Goal: Information Seeking & Learning: Learn about a topic

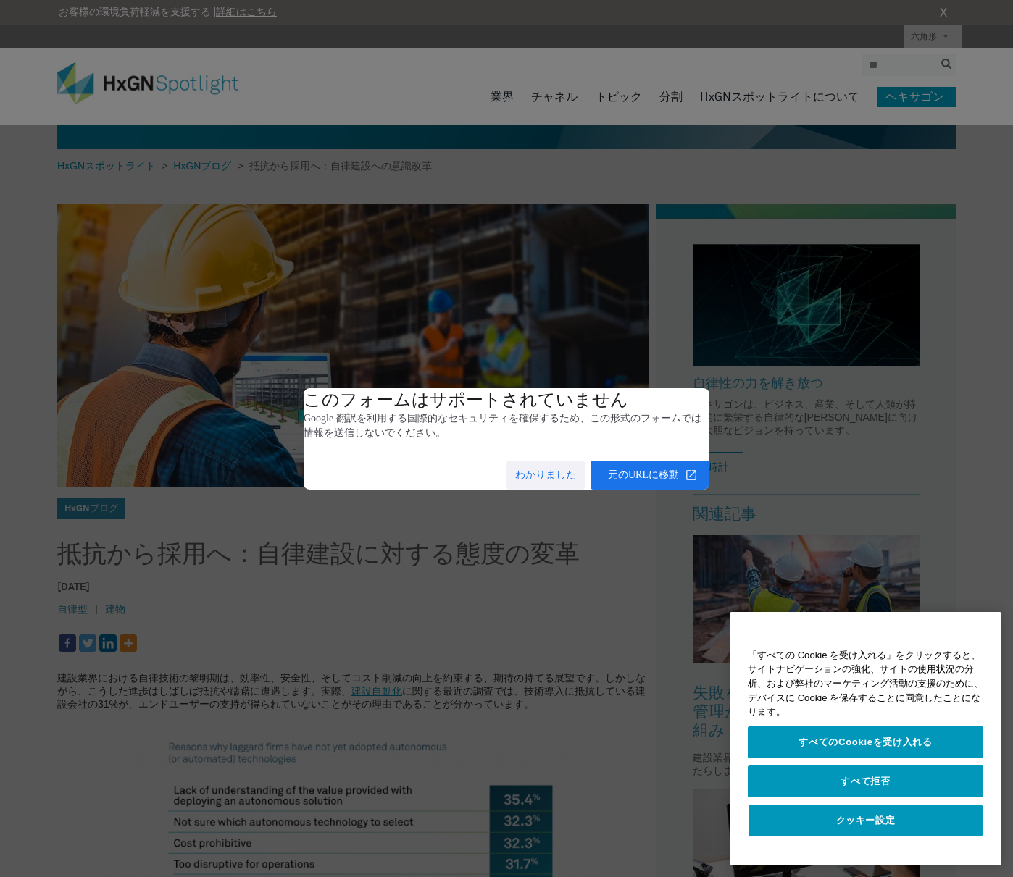
drag, startPoint x: 535, startPoint y: 475, endPoint x: 523, endPoint y: 496, distance: 25.0
click at [536, 475] on span at bounding box center [545, 475] width 78 height 35
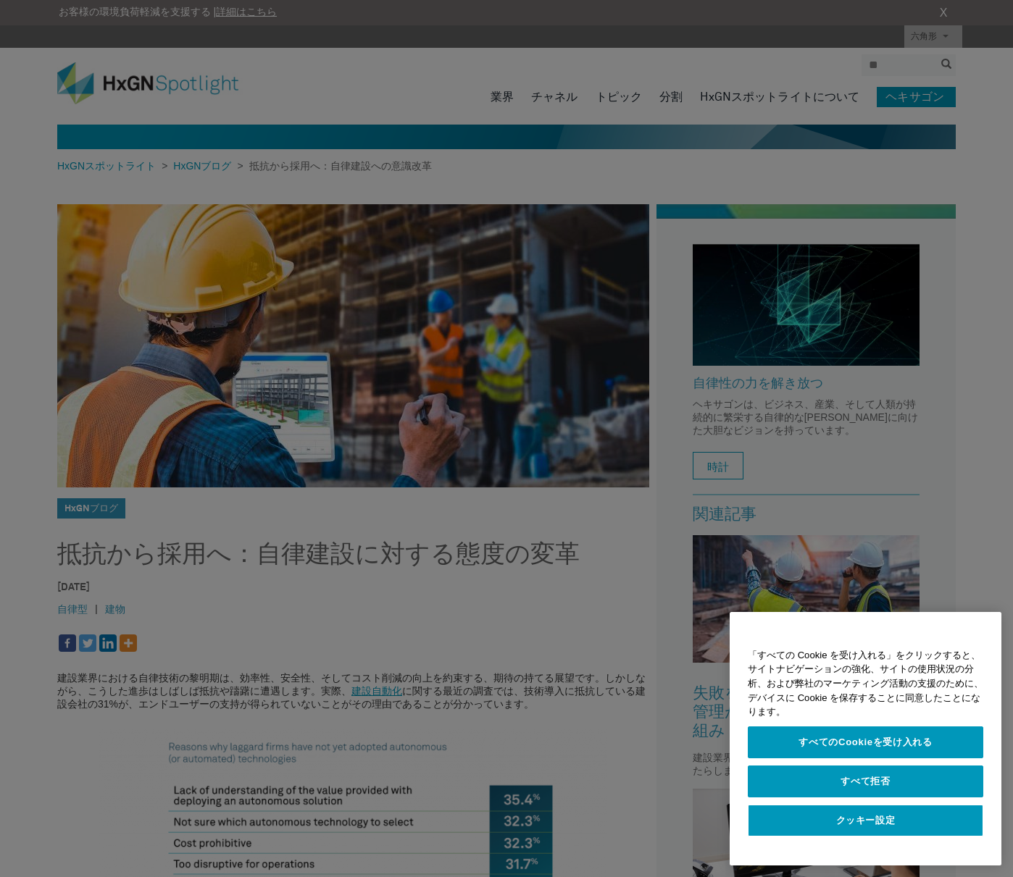
click at [506, 587] on div at bounding box center [506, 438] width 1013 height 877
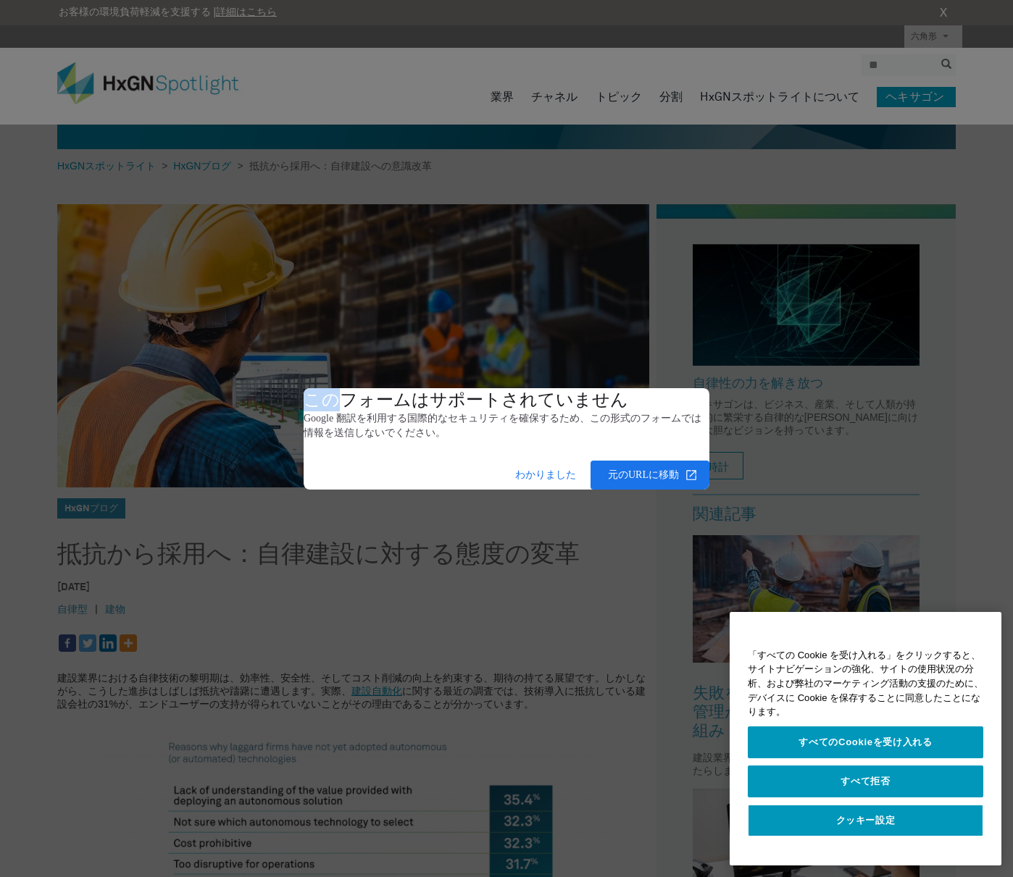
click at [709, 490] on dialog "このフォームはサポートされていません Google 翻訳を利用する国際的なセキュリティを確保するため、この形式のフォームでは情報を送信しないでください。 わか…" at bounding box center [507, 438] width 406 height 101
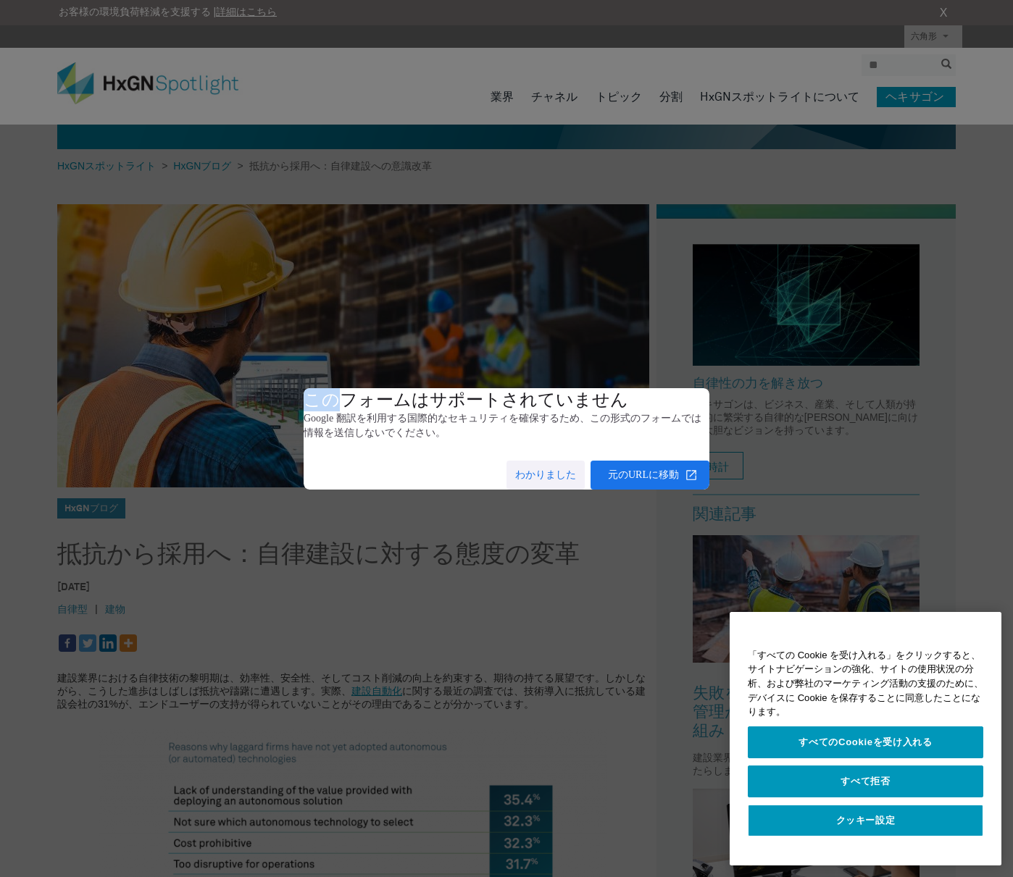
click at [535, 472] on span at bounding box center [545, 475] width 78 height 35
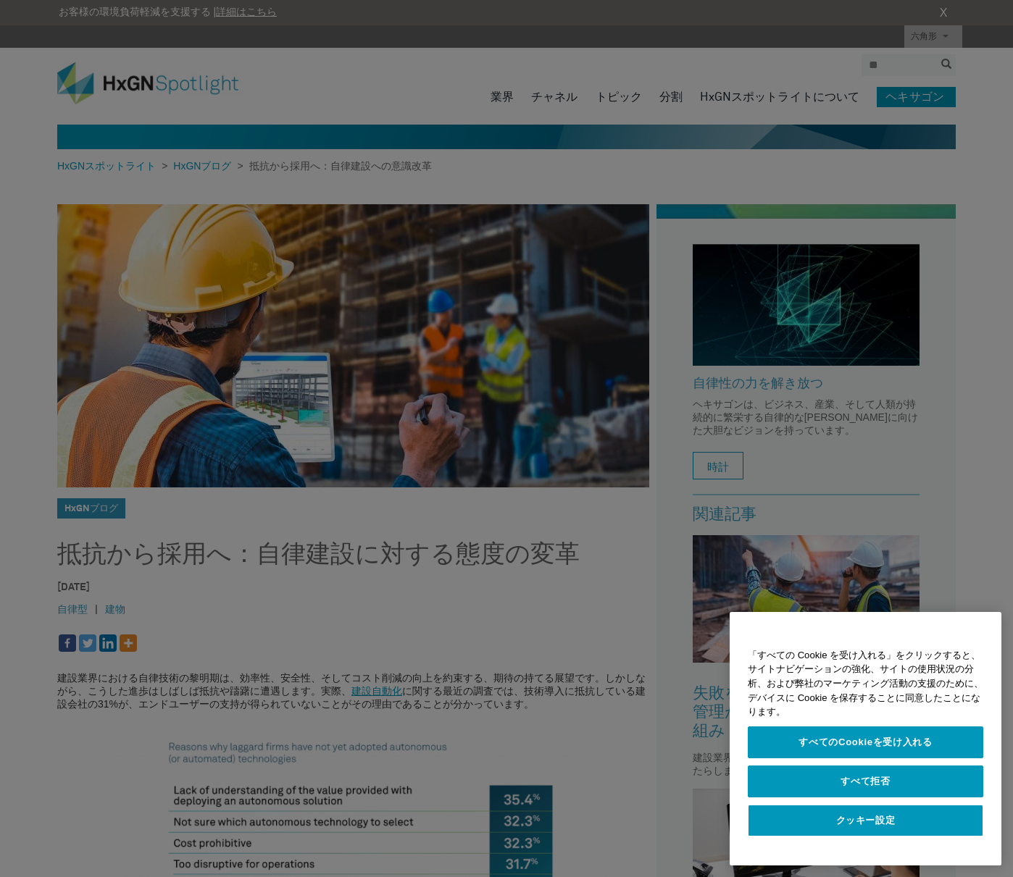
click at [514, 565] on div at bounding box center [506, 438] width 1013 height 877
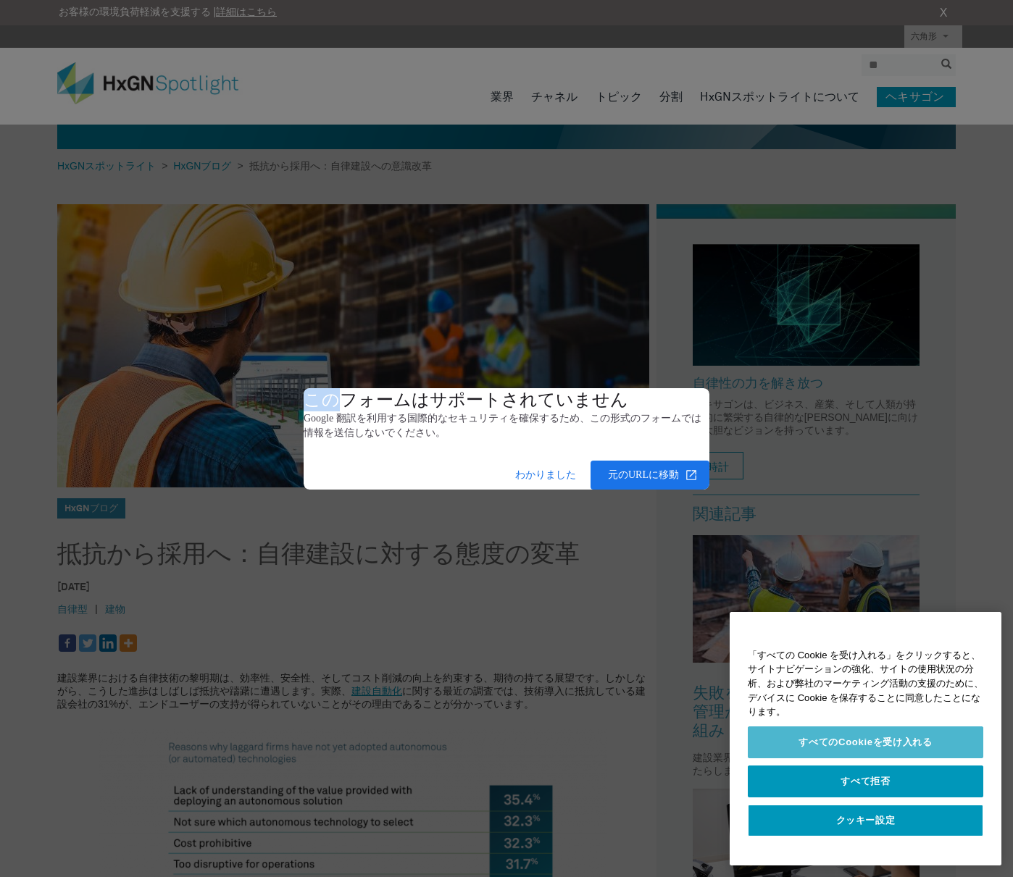
click at [558, 490] on dialog "このフォームはサポートされていません Google 翻訳を利用する国際的なセキュリティを確保するため、この形式のフォームでは情報を送信しないでください。 わか…" at bounding box center [507, 438] width 406 height 101
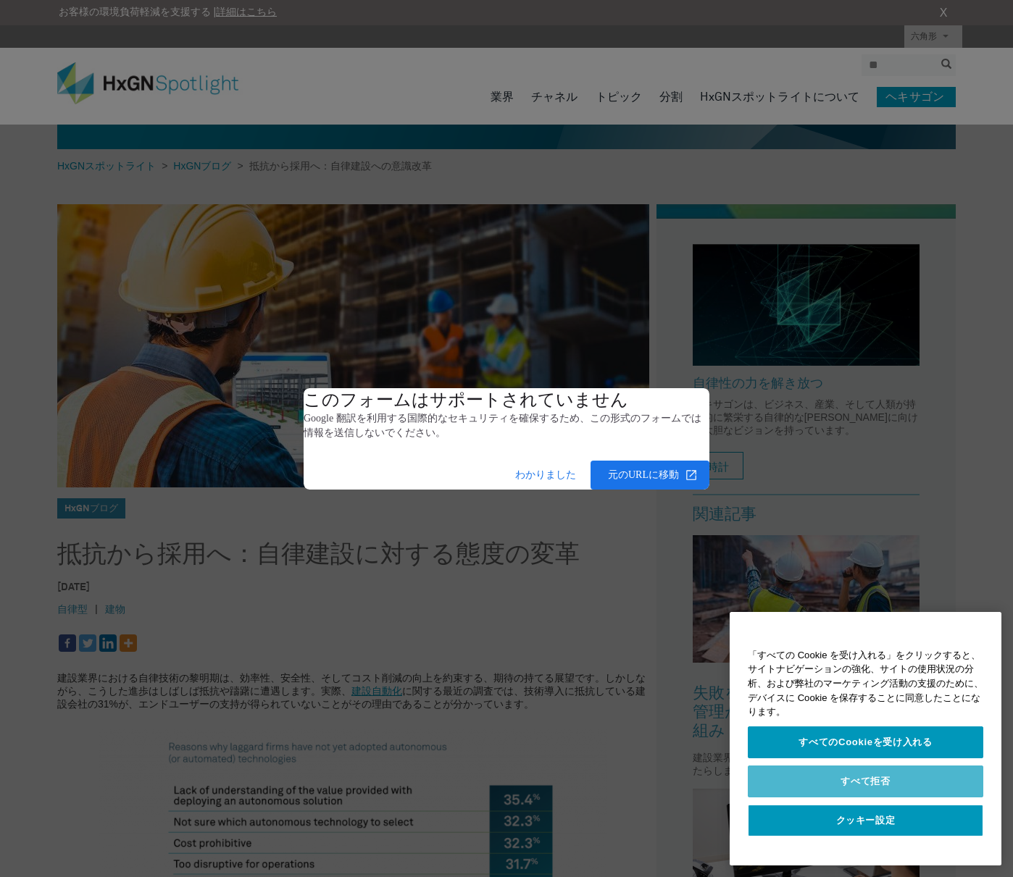
click at [602, 475] on span at bounding box center [649, 475] width 119 height 35
